Goal: Transaction & Acquisition: Download file/media

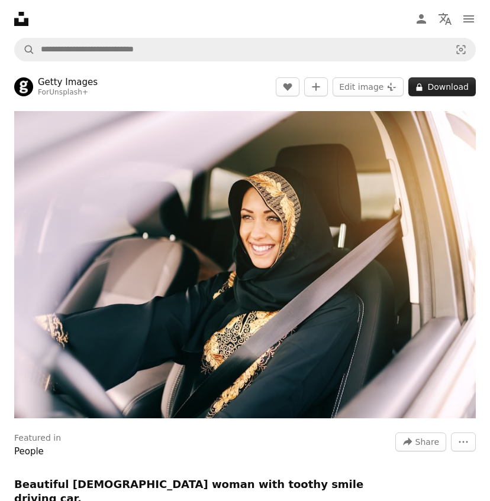
click at [445, 77] on button "A lock Download" at bounding box center [441, 86] width 67 height 19
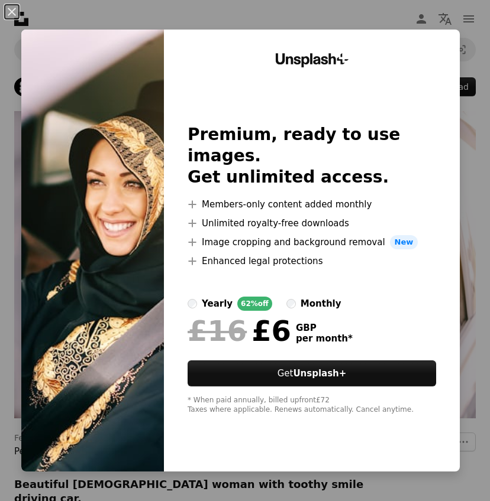
click at [306, 297] on div "monthly" at bounding box center [320, 304] width 41 height 14
click at [223, 297] on div "yearly" at bounding box center [217, 304] width 31 height 14
click at [289, 297] on div "yearly 62% off monthly" at bounding box center [311, 304] width 248 height 14
click at [300, 297] on label "monthly" at bounding box center [313, 304] width 55 height 14
click at [209, 297] on label "yearly 62% off" at bounding box center [229, 304] width 85 height 14
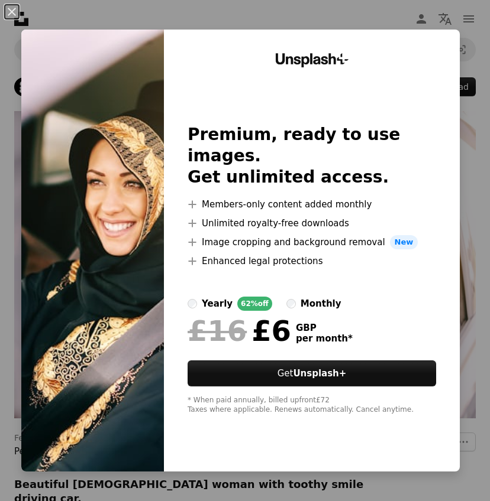
click at [309, 297] on div "monthly" at bounding box center [320, 304] width 41 height 14
click at [225, 297] on div "yearly" at bounding box center [217, 304] width 31 height 14
